Goal: Information Seeking & Learning: Learn about a topic

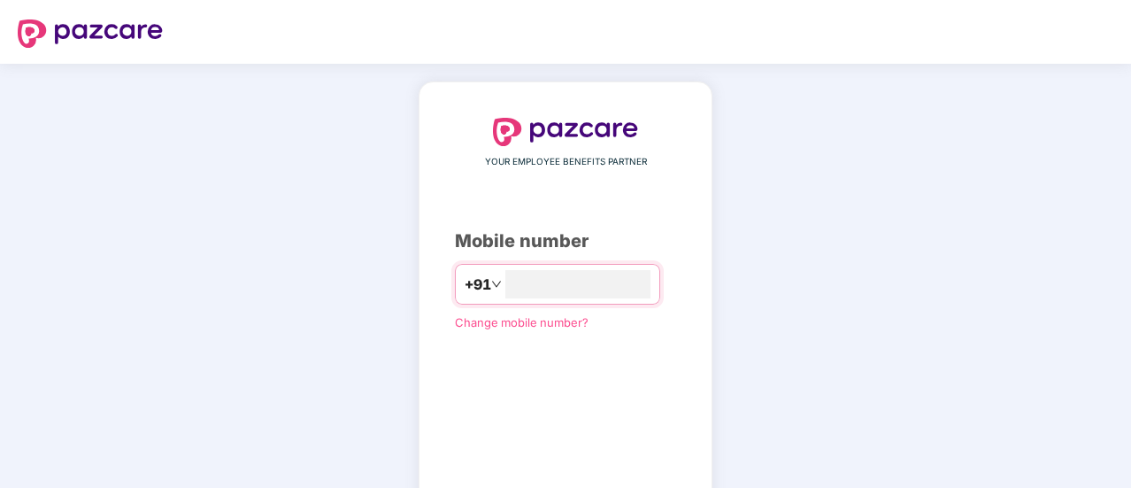
scroll to position [97, 0]
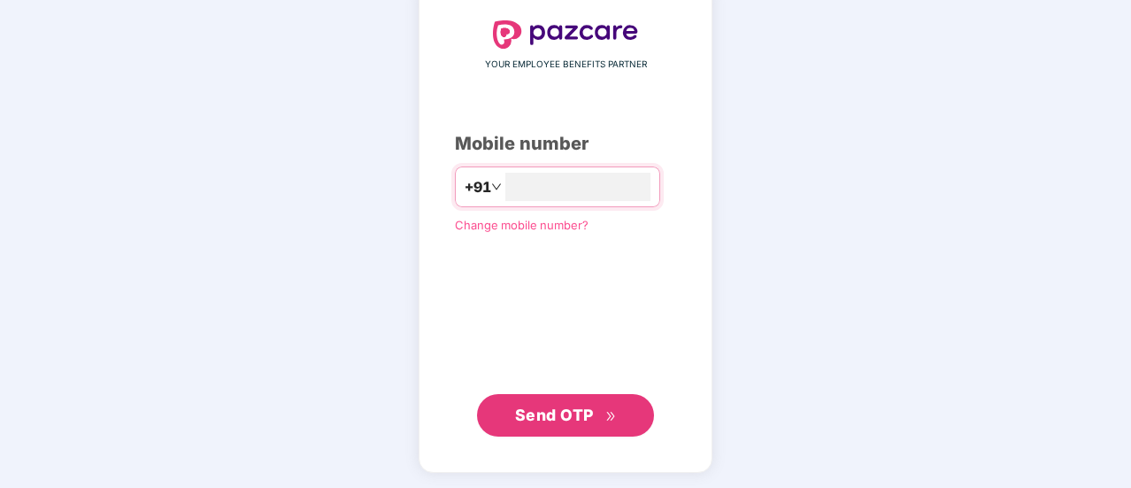
type input "**********"
click at [573, 410] on span "Send OTP" at bounding box center [554, 415] width 79 height 19
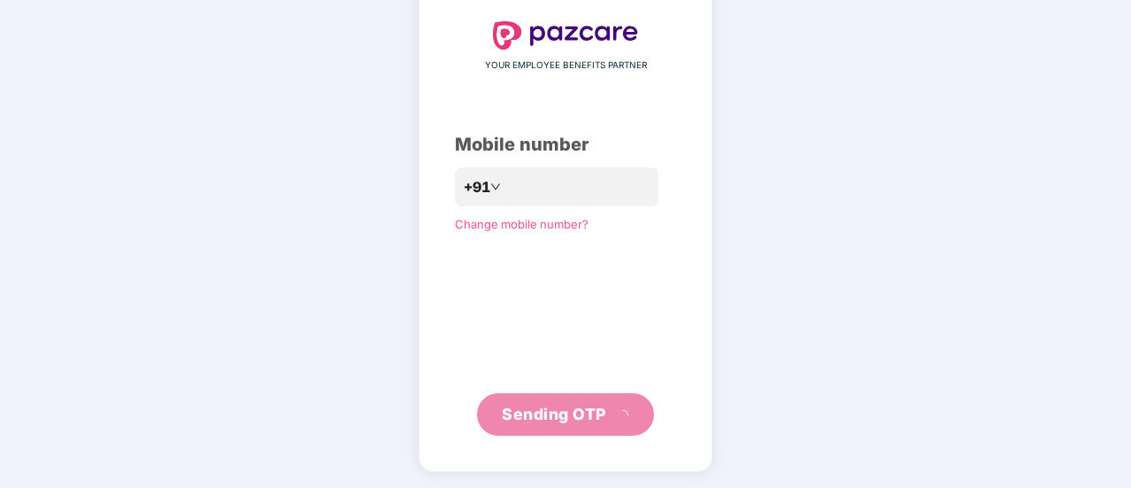
scroll to position [88, 0]
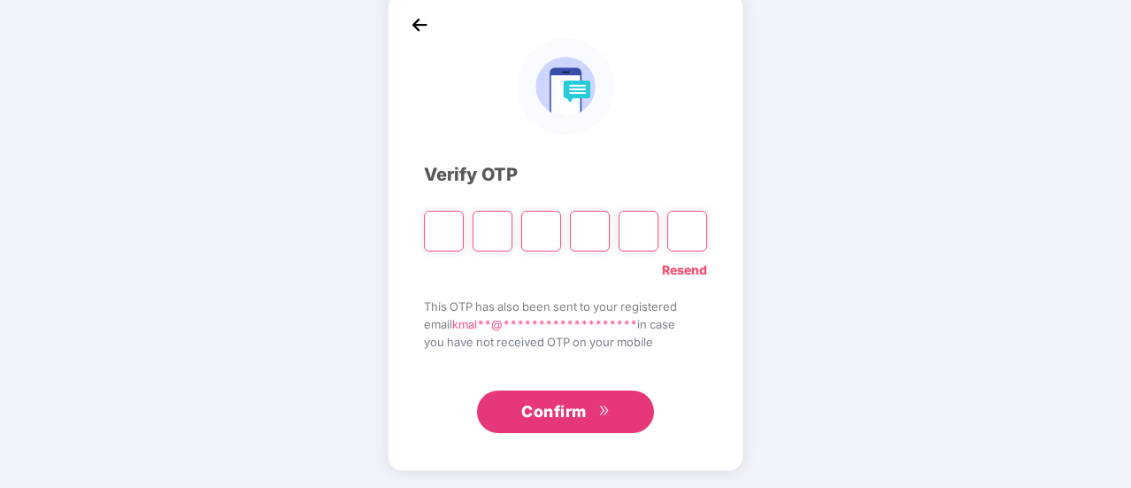
type input "*"
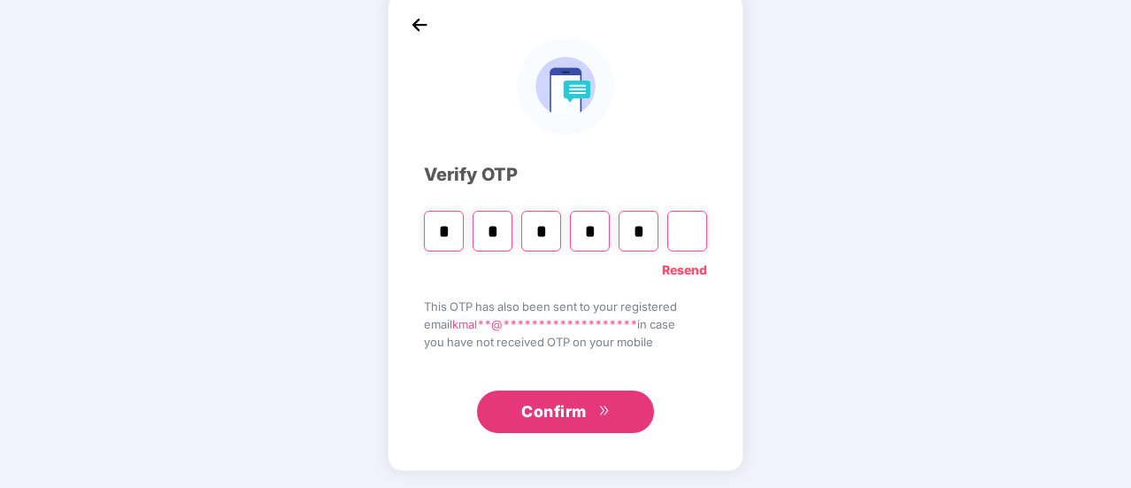
type input "*"
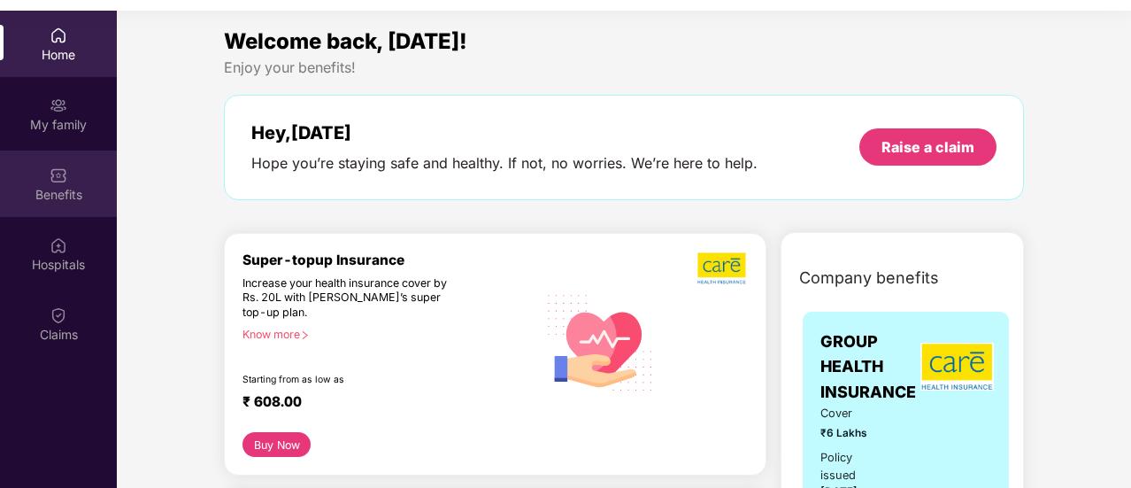
click at [69, 186] on div "Benefits" at bounding box center [58, 195] width 117 height 18
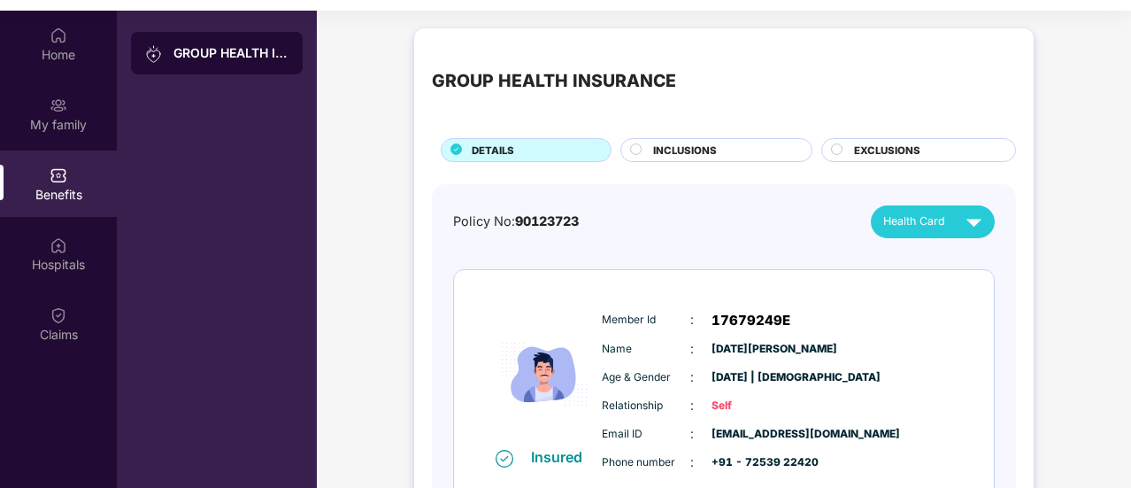
click at [644, 150] on div "INCLUSIONS" at bounding box center [723, 151] width 158 height 19
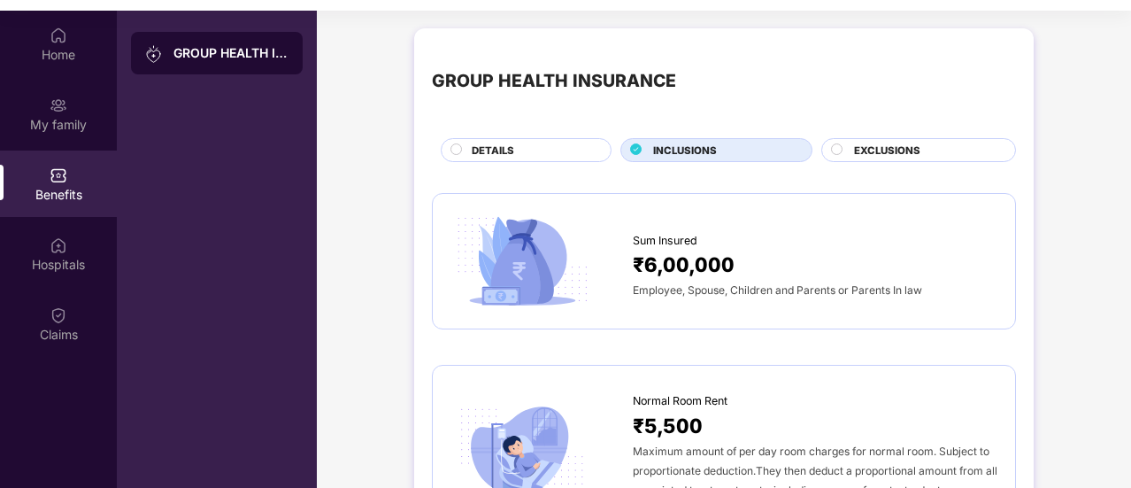
click at [534, 144] on div "DETAILS" at bounding box center [532, 151] width 139 height 19
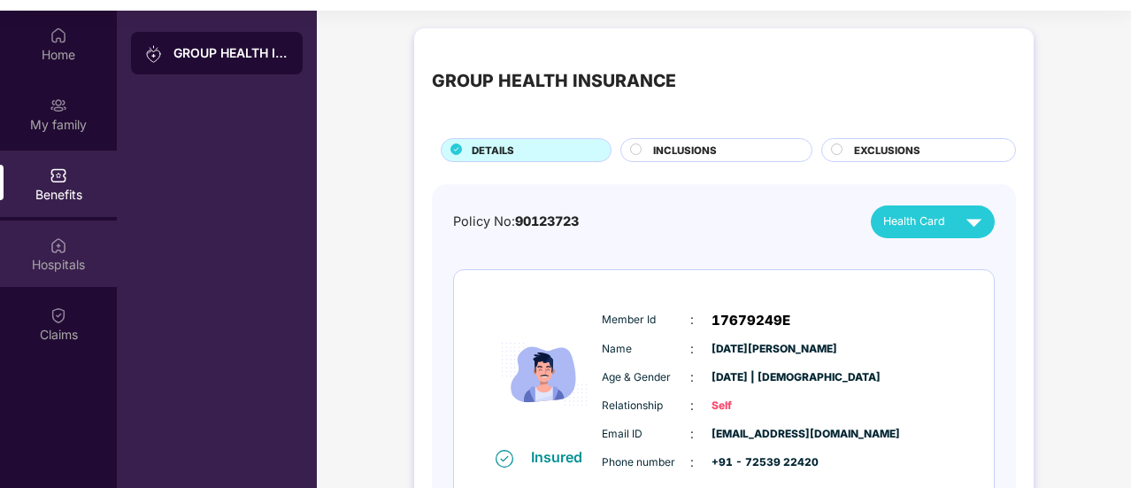
click at [69, 250] on div "Hospitals" at bounding box center [58, 253] width 117 height 66
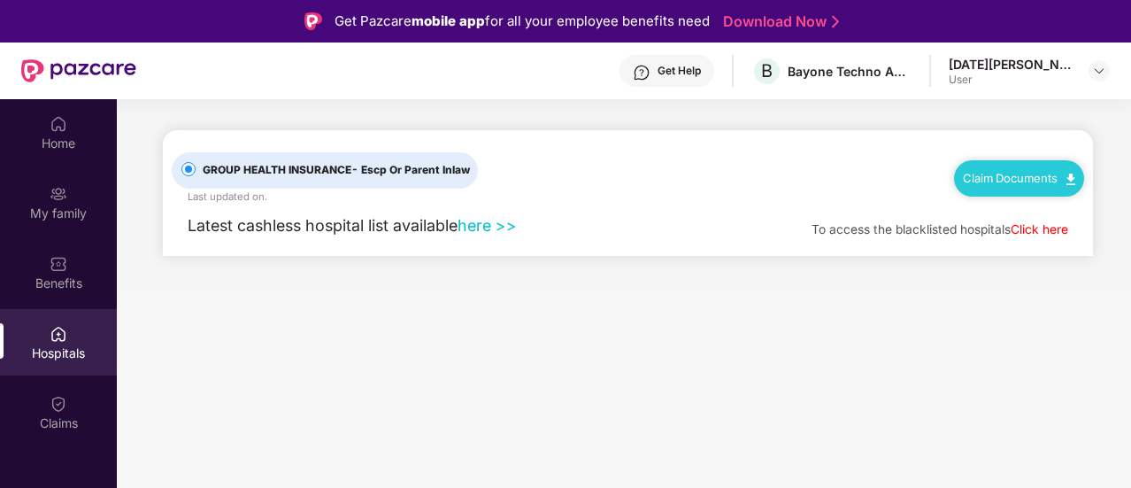
click at [501, 224] on link "here >>" at bounding box center [486, 225] width 59 height 19
